Goal: Information Seeking & Learning: Learn about a topic

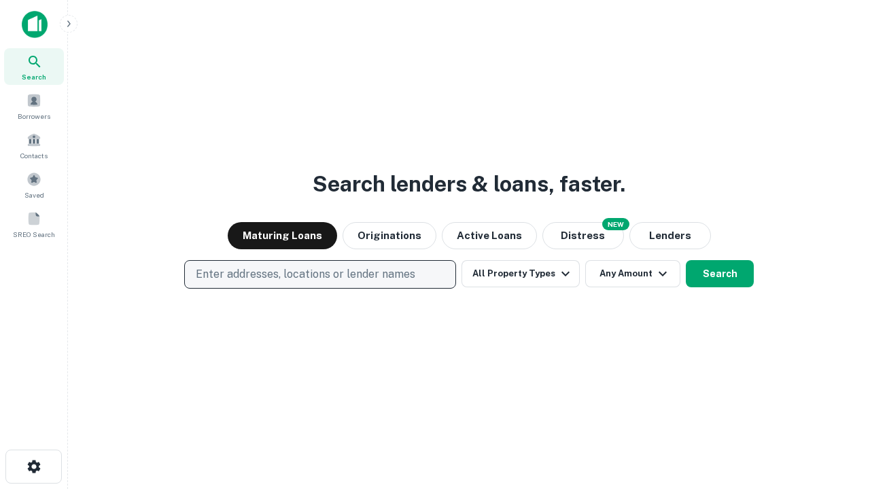
click at [319, 275] on p "Enter addresses, locations or lender names" at bounding box center [306, 274] width 220 height 16
type input "**********"
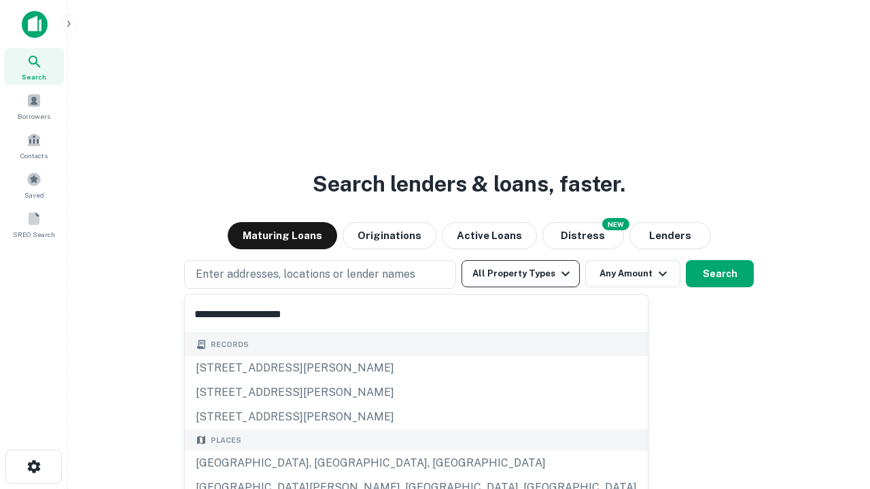
click at [325, 463] on div "[GEOGRAPHIC_DATA], [GEOGRAPHIC_DATA], [GEOGRAPHIC_DATA]" at bounding box center [416, 463] width 463 height 24
click at [521, 274] on button "All Property Types" at bounding box center [520, 273] width 118 height 27
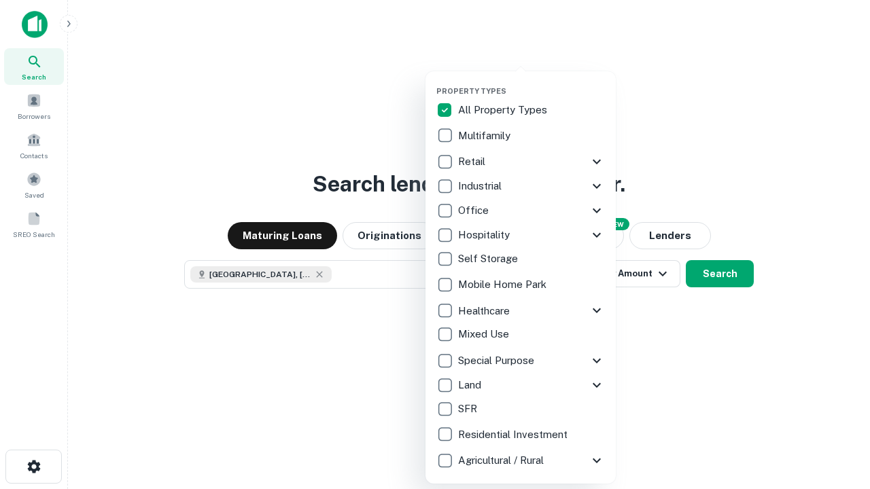
click at [531, 82] on button "button" at bounding box center [531, 82] width 190 height 1
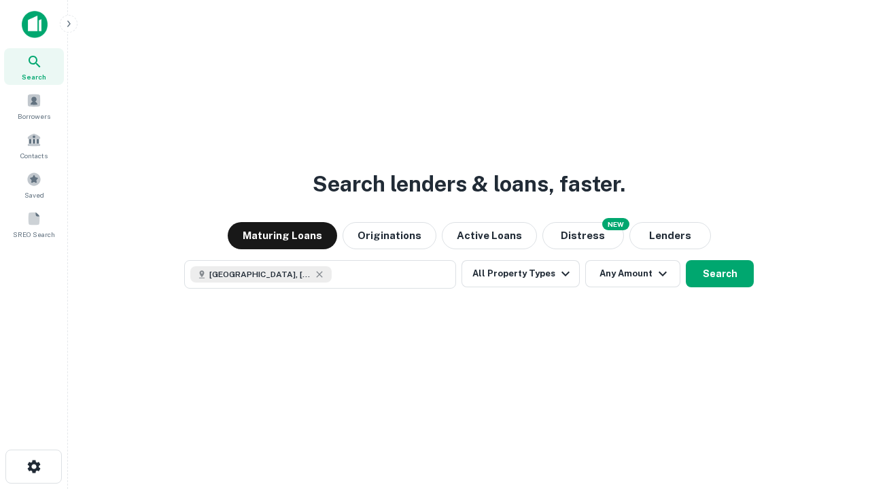
scroll to position [22, 0]
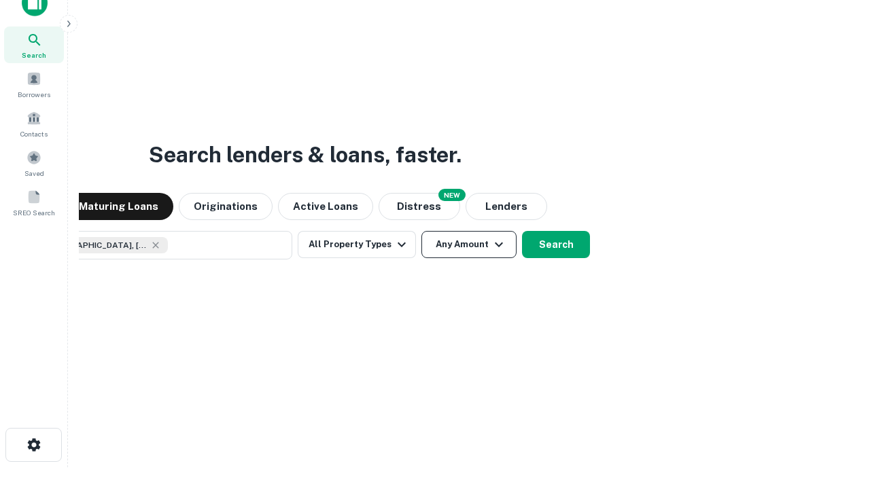
click at [421, 231] on button "Any Amount" at bounding box center [468, 244] width 95 height 27
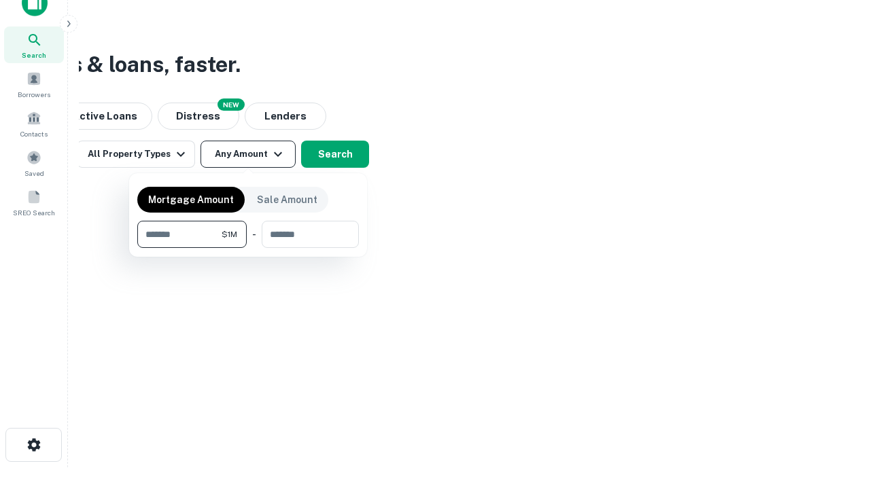
type input "*******"
click at [248, 248] on button "button" at bounding box center [248, 248] width 222 height 1
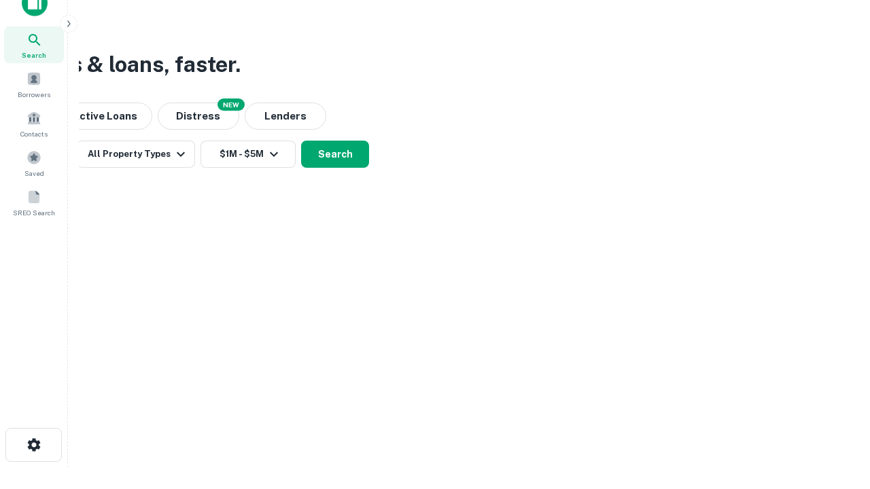
scroll to position [7, 251]
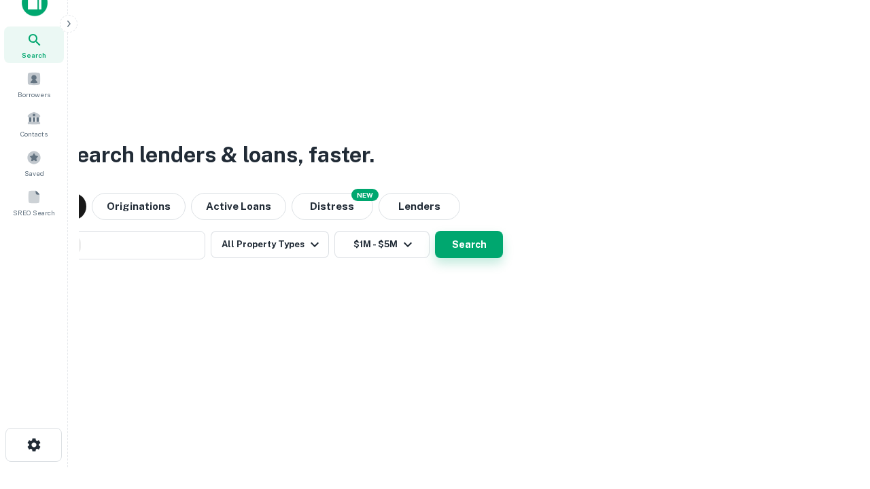
click at [435, 231] on button "Search" at bounding box center [469, 244] width 68 height 27
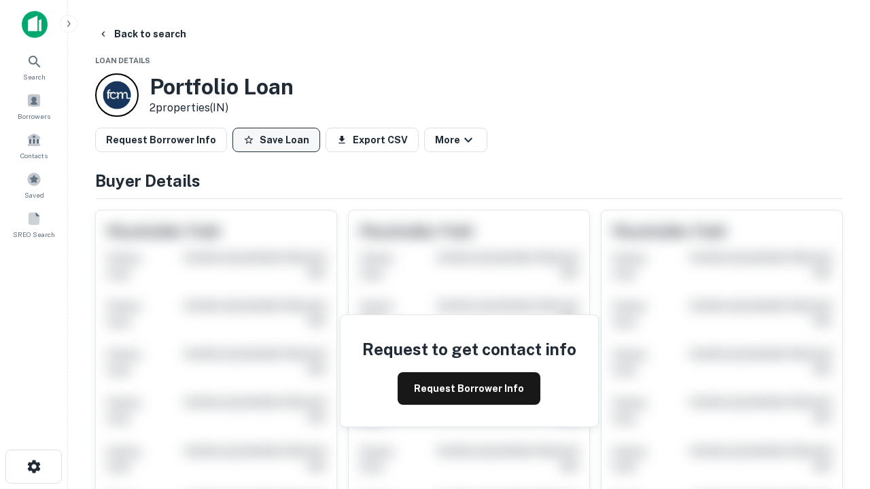
click at [276, 140] on button "Save Loan" at bounding box center [276, 140] width 88 height 24
click at [279, 140] on button "Save Loan" at bounding box center [276, 140] width 88 height 24
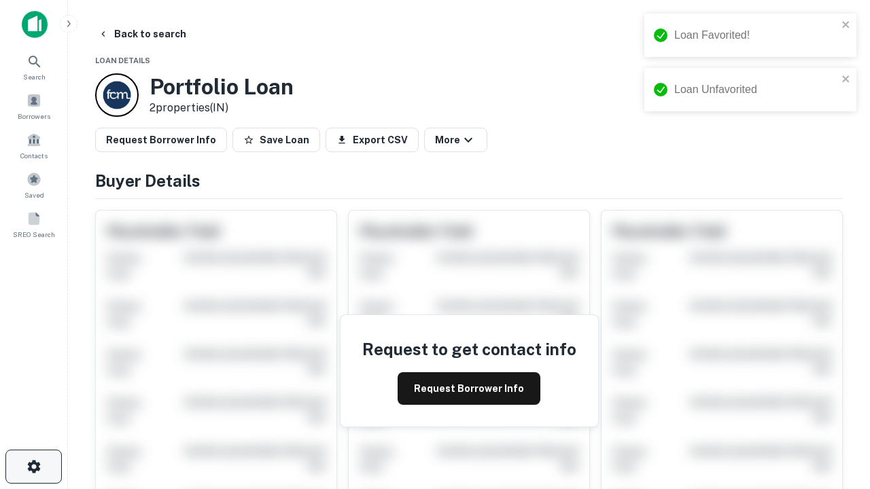
click at [33, 467] on icon "button" at bounding box center [34, 467] width 16 height 16
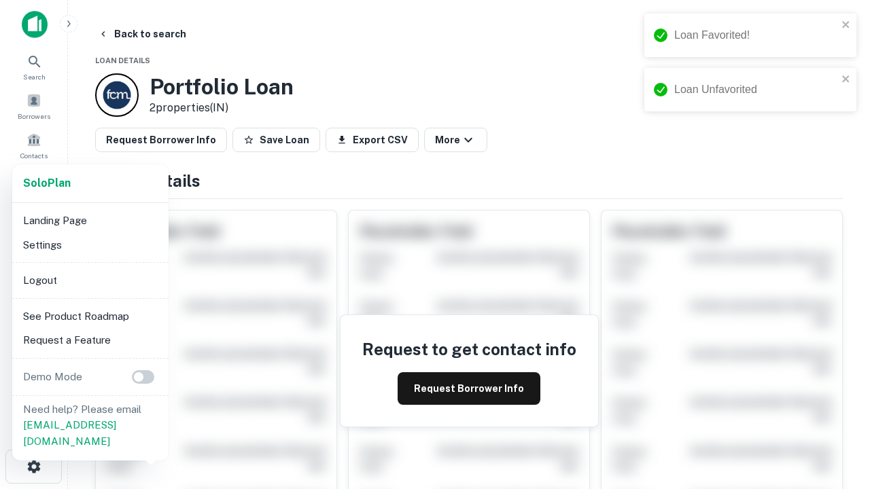
click at [90, 280] on li "Logout" at bounding box center [90, 280] width 145 height 24
